Goal: Go to known website: Access a specific website the user already knows

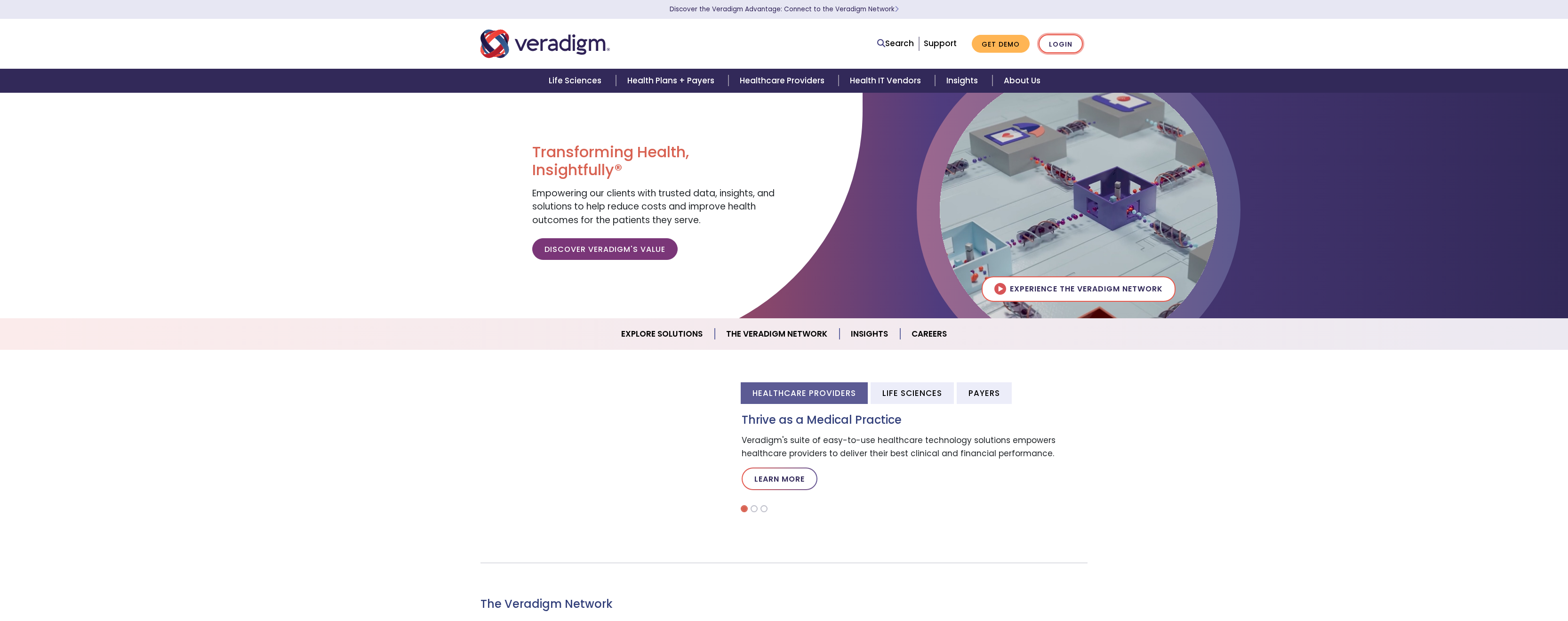
click at [1069, 46] on link "Login" at bounding box center [1060, 44] width 44 height 19
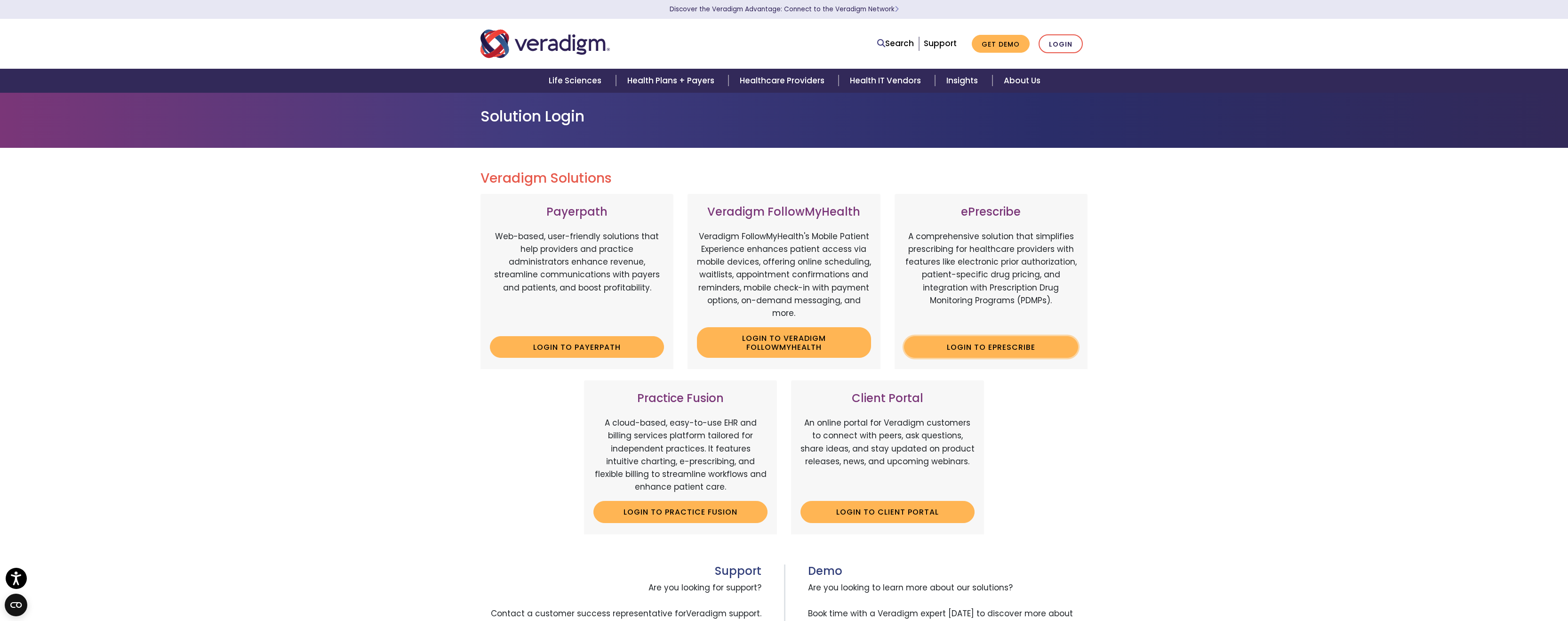
click at [983, 353] on link "Login to ePrescribe" at bounding box center [991, 347] width 174 height 22
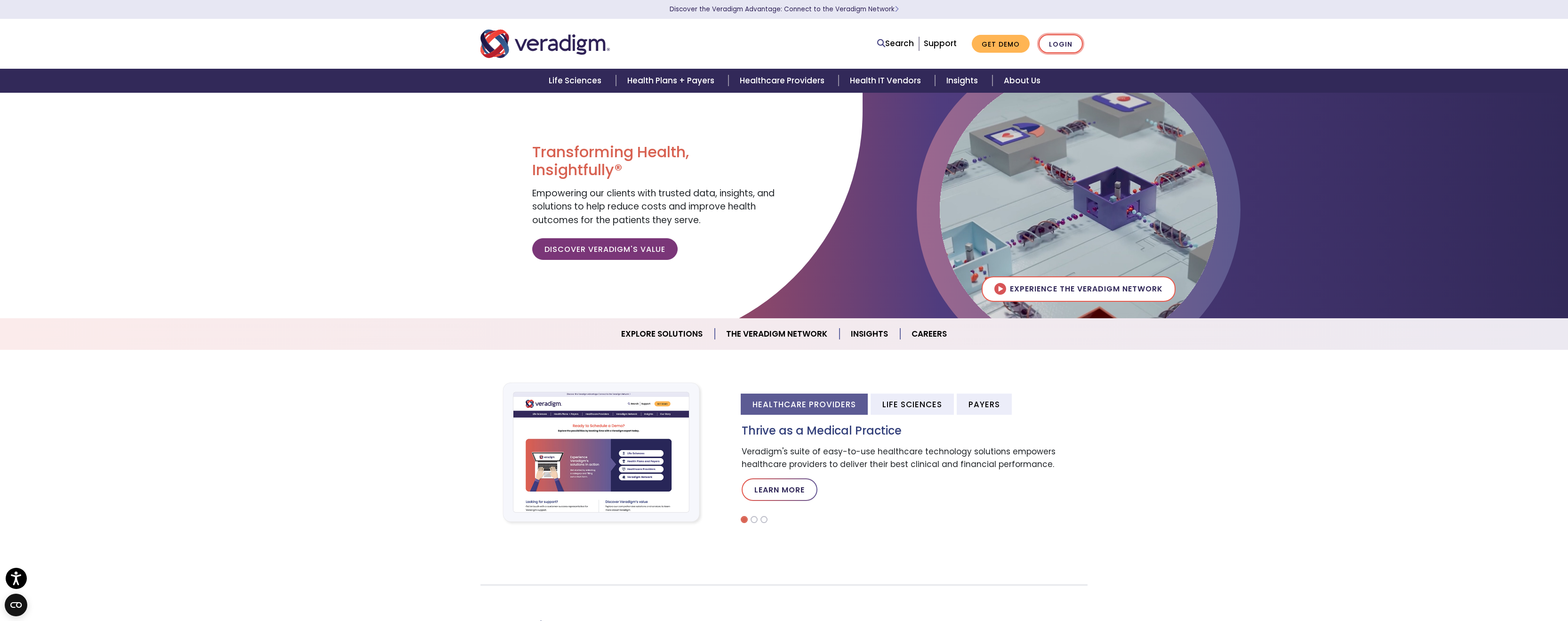
click at [1057, 46] on link "Login" at bounding box center [1060, 44] width 44 height 19
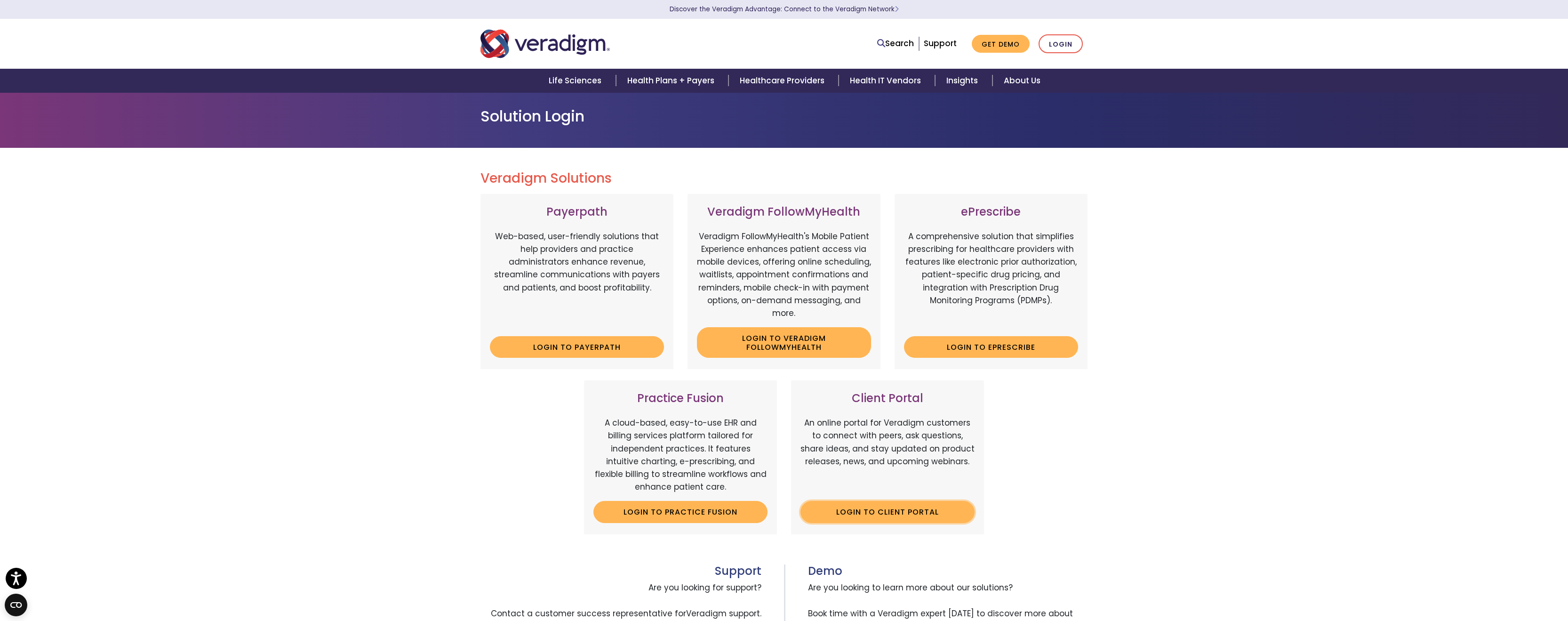
click at [863, 515] on link "Login to Client Portal" at bounding box center [887, 512] width 174 height 22
